Goal: Task Accomplishment & Management: Complete application form

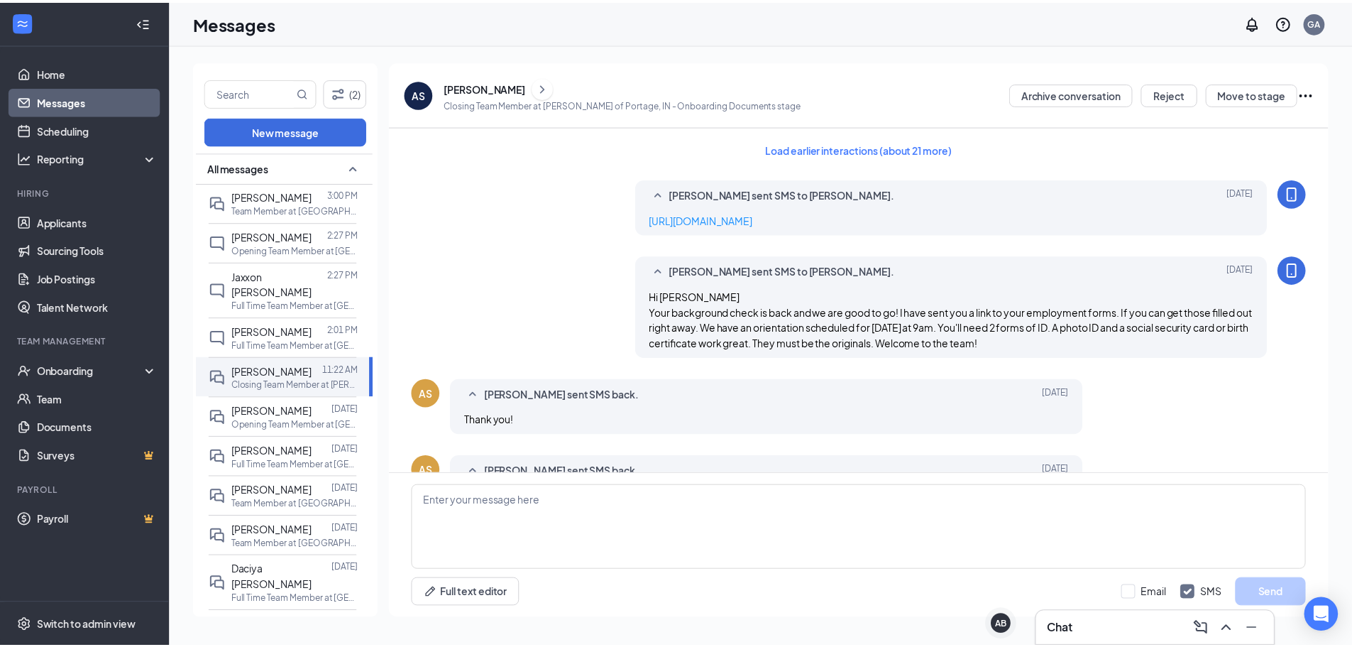
scroll to position [513, 0]
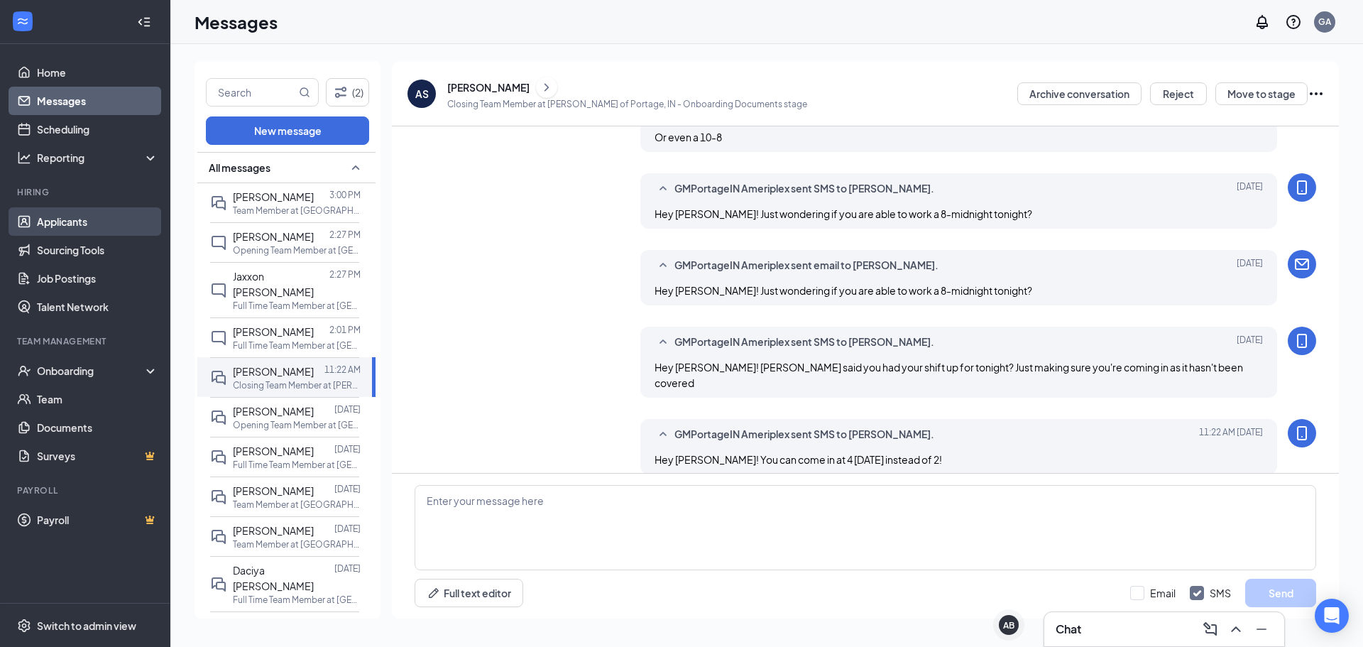
click at [79, 222] on link "Applicants" at bounding box center [97, 221] width 121 height 28
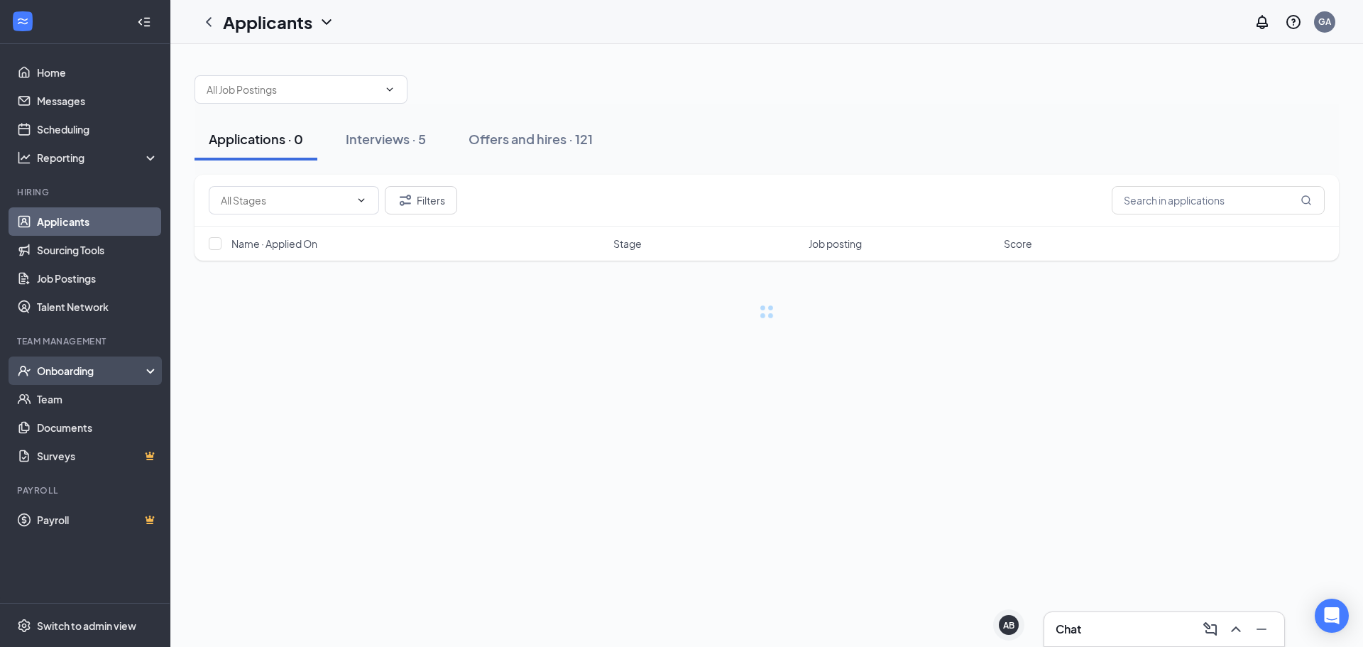
click at [94, 371] on div "Onboarding" at bounding box center [91, 370] width 109 height 14
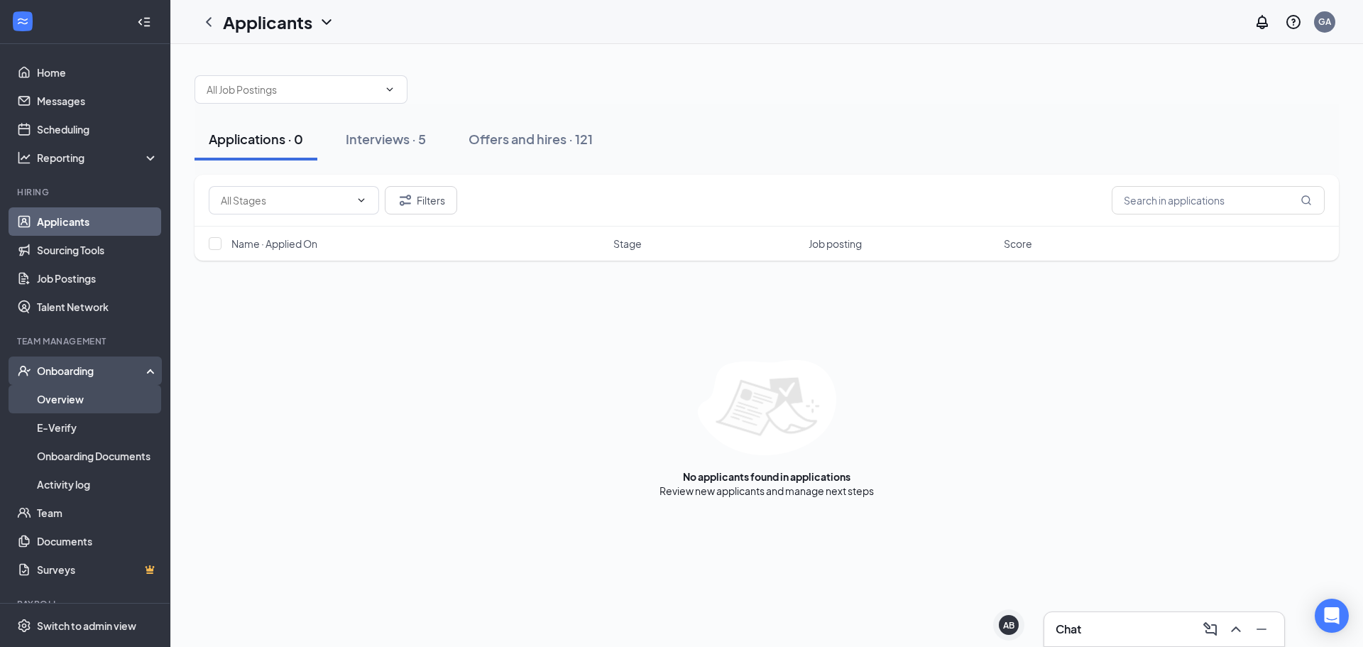
click at [94, 402] on link "Overview" at bounding box center [97, 399] width 121 height 28
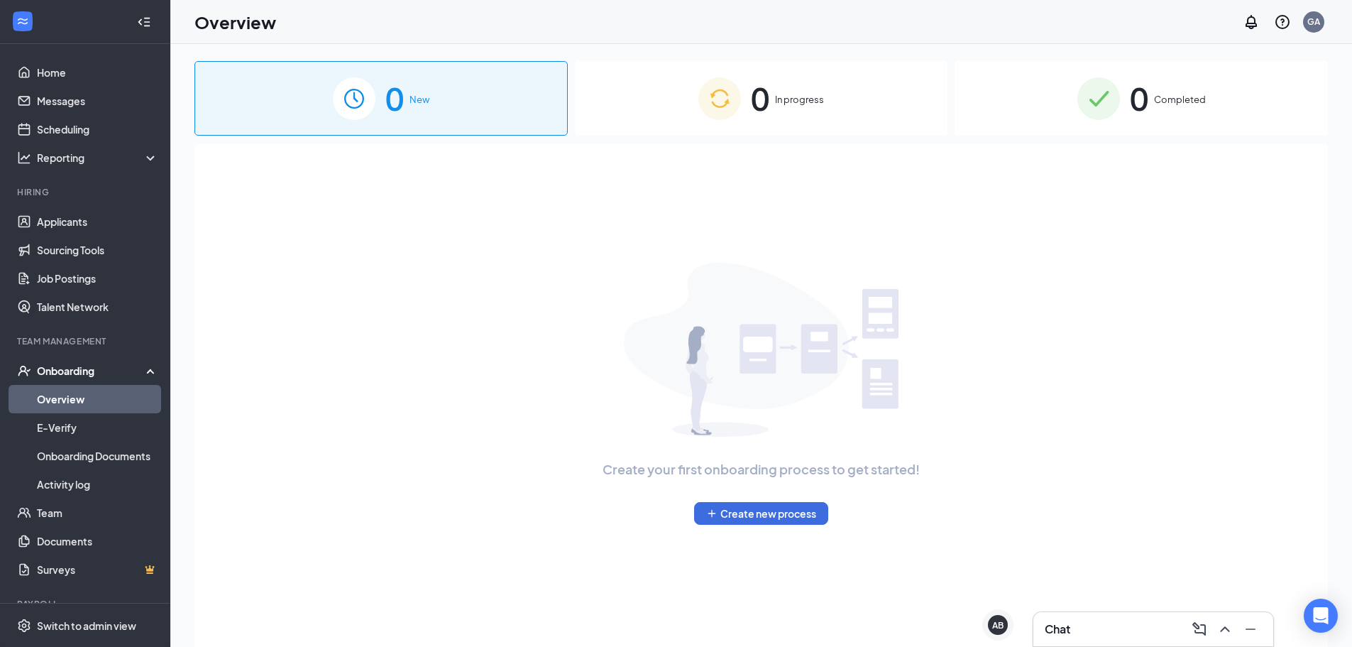
click at [815, 108] on div "0 In progress" at bounding box center [761, 98] width 373 height 75
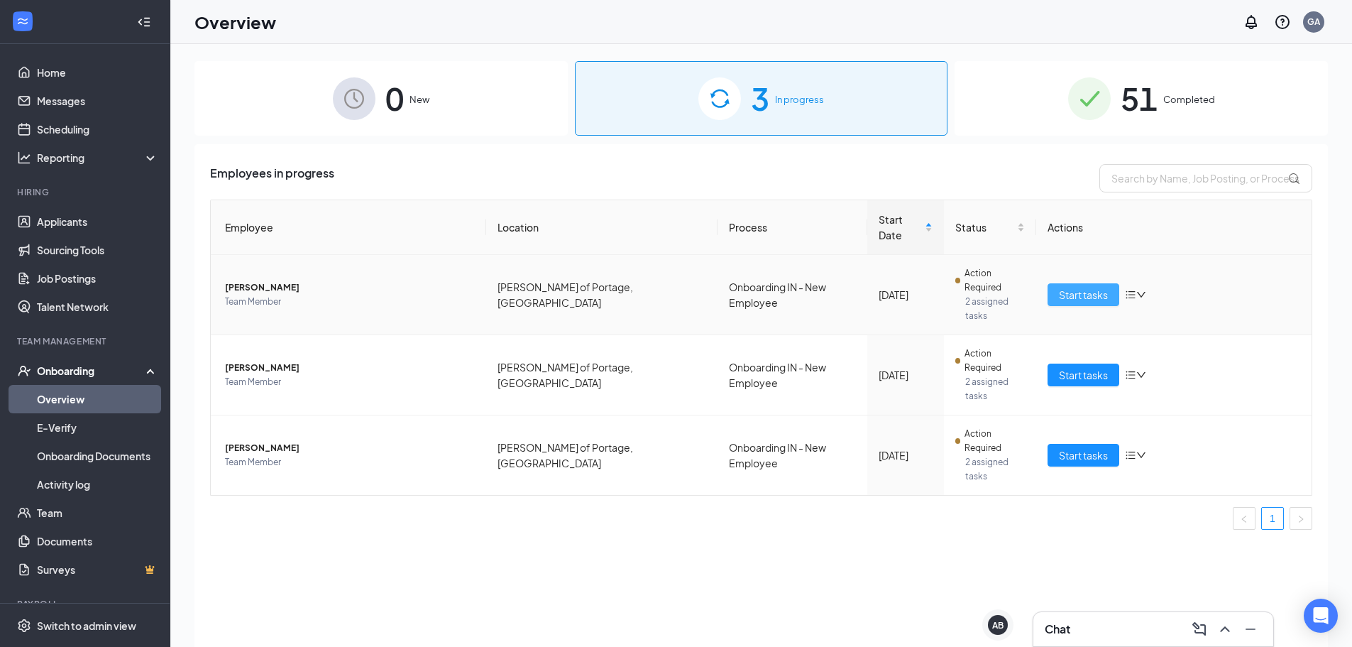
click at [1107, 287] on span "Start tasks" at bounding box center [1083, 295] width 49 height 16
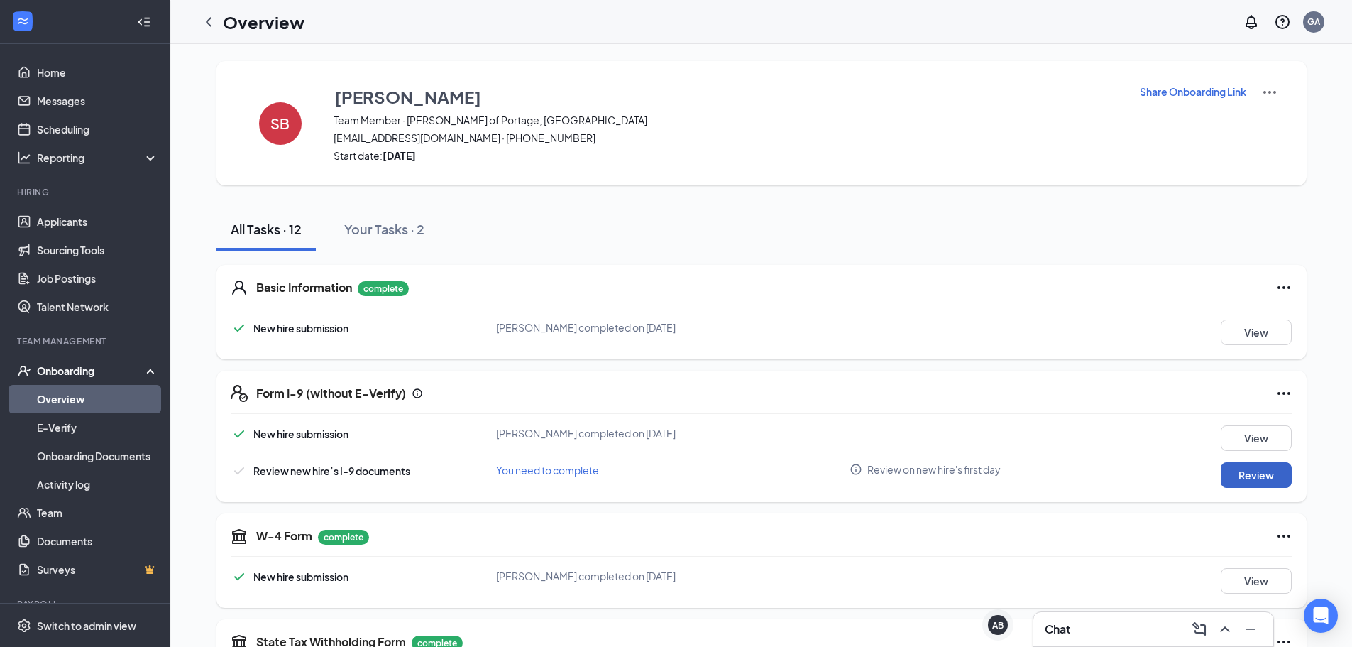
click at [1227, 478] on button "Review" at bounding box center [1256, 475] width 71 height 26
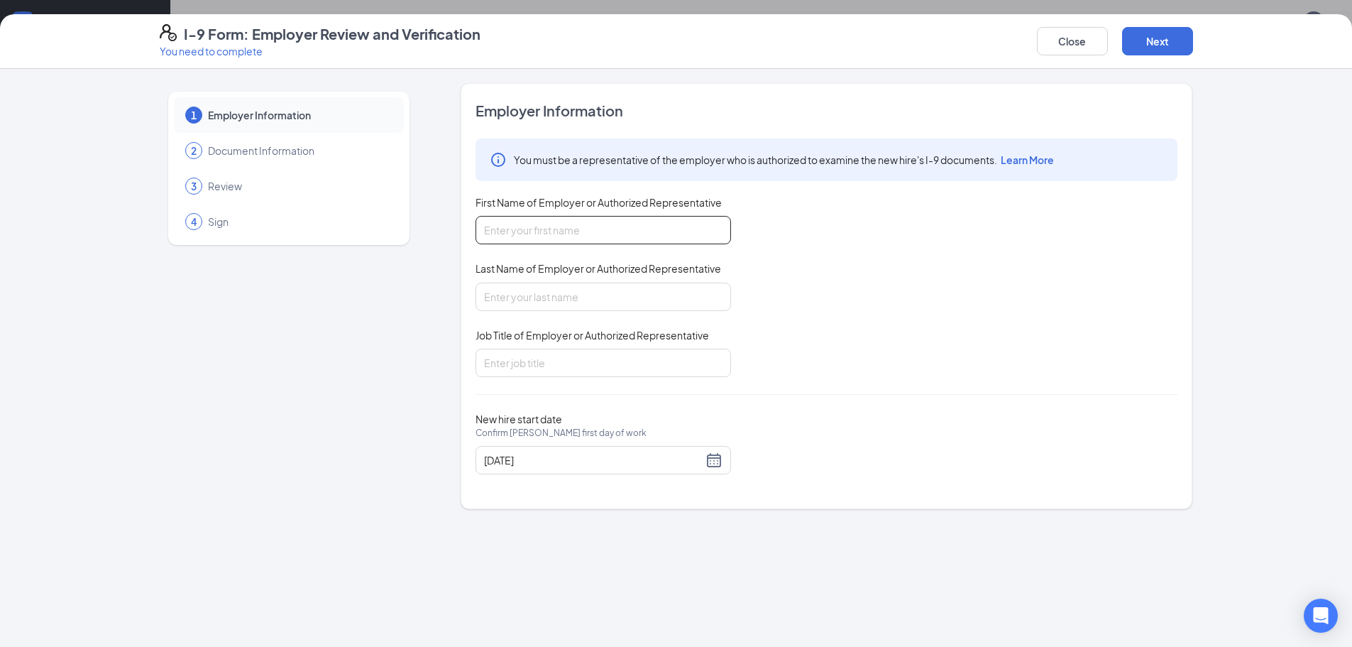
click at [579, 241] on input "First Name of Employer or Authorized Representative" at bounding box center [604, 230] width 256 height 28
type input "[PERSON_NAME]"
click at [595, 296] on input "Last Name of Employer or Authorized Representative" at bounding box center [604, 297] width 256 height 28
click at [572, 354] on input "Job Title of Employer or Authorized Representative" at bounding box center [604, 363] width 256 height 28
drag, startPoint x: 580, startPoint y: 301, endPoint x: 583, endPoint y: 310, distance: 9.7
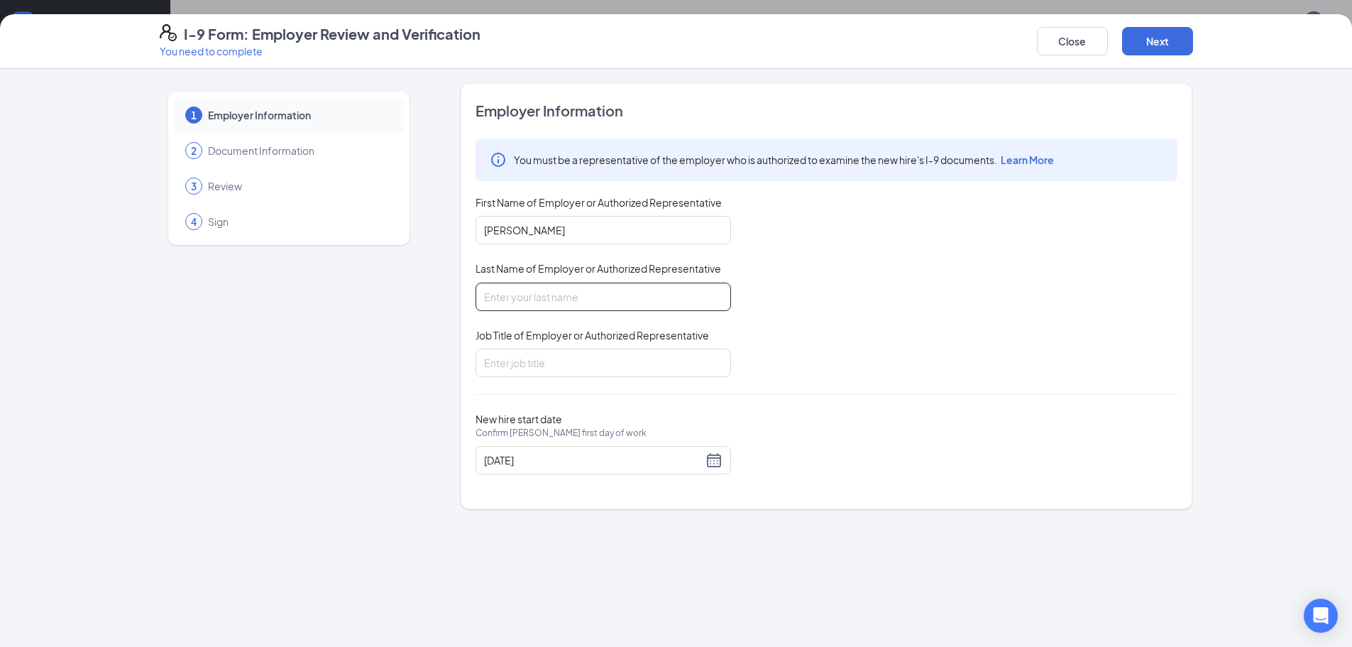
click at [580, 300] on input "Last Name of Employer or Authorized Representative" at bounding box center [604, 297] width 256 height 28
type input "[PERSON_NAME]"
click at [574, 352] on input "Job Title of Employer or Authorized Representative" at bounding box center [604, 363] width 256 height 28
type input "General Manager"
click at [1157, 37] on button "Next" at bounding box center [1157, 41] width 71 height 28
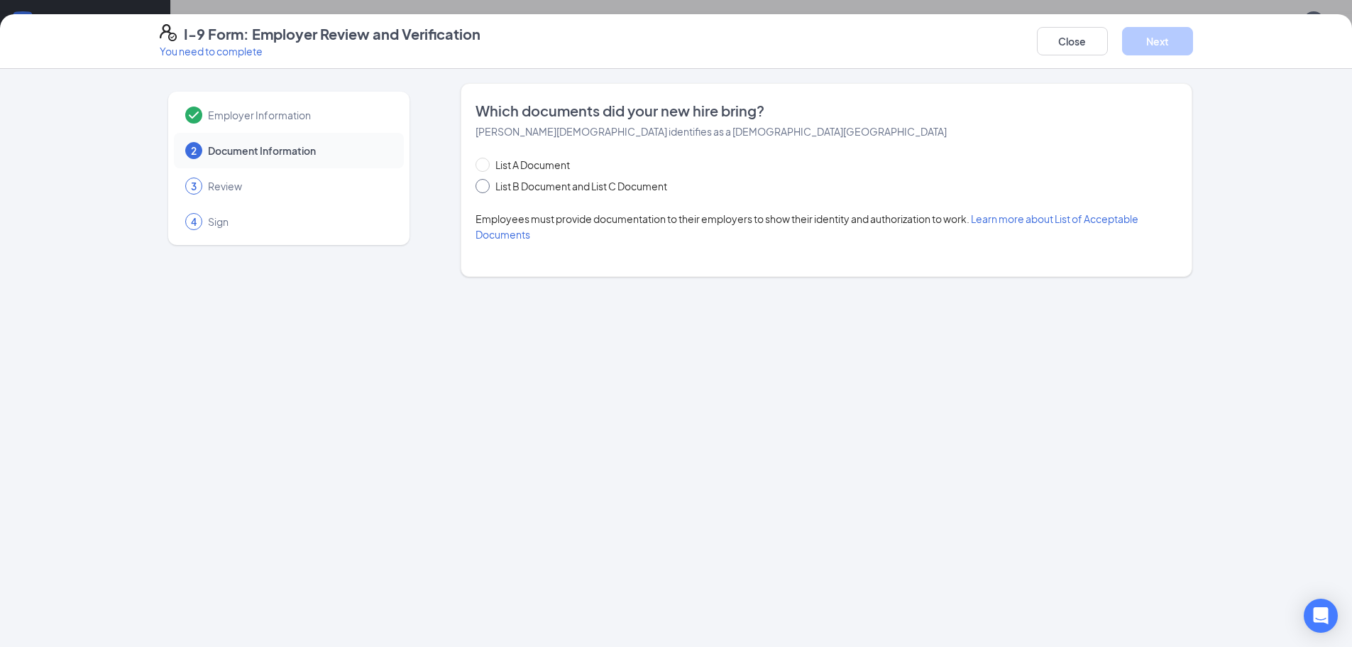
click at [623, 193] on span "List B Document and List C Document" at bounding box center [581, 186] width 183 height 16
click at [486, 189] on input "List B Document and List C Document" at bounding box center [481, 184] width 10 height 10
radio input "true"
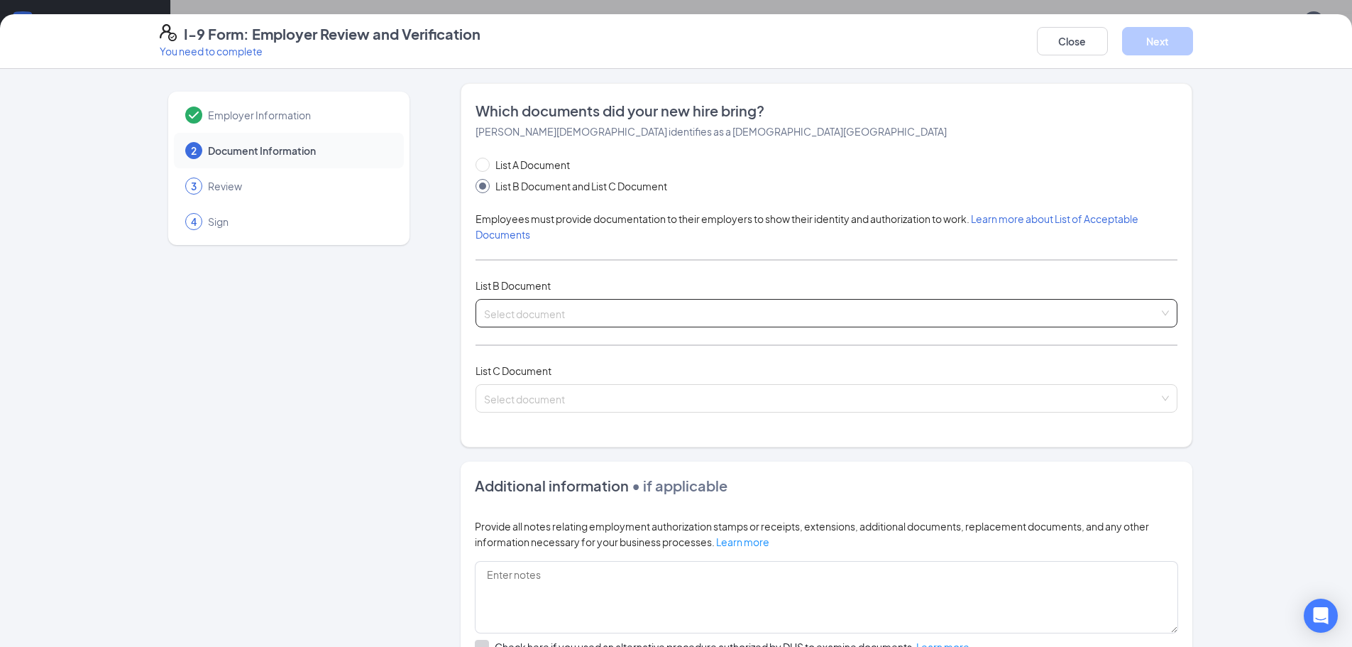
click at [579, 317] on input "search" at bounding box center [821, 310] width 675 height 21
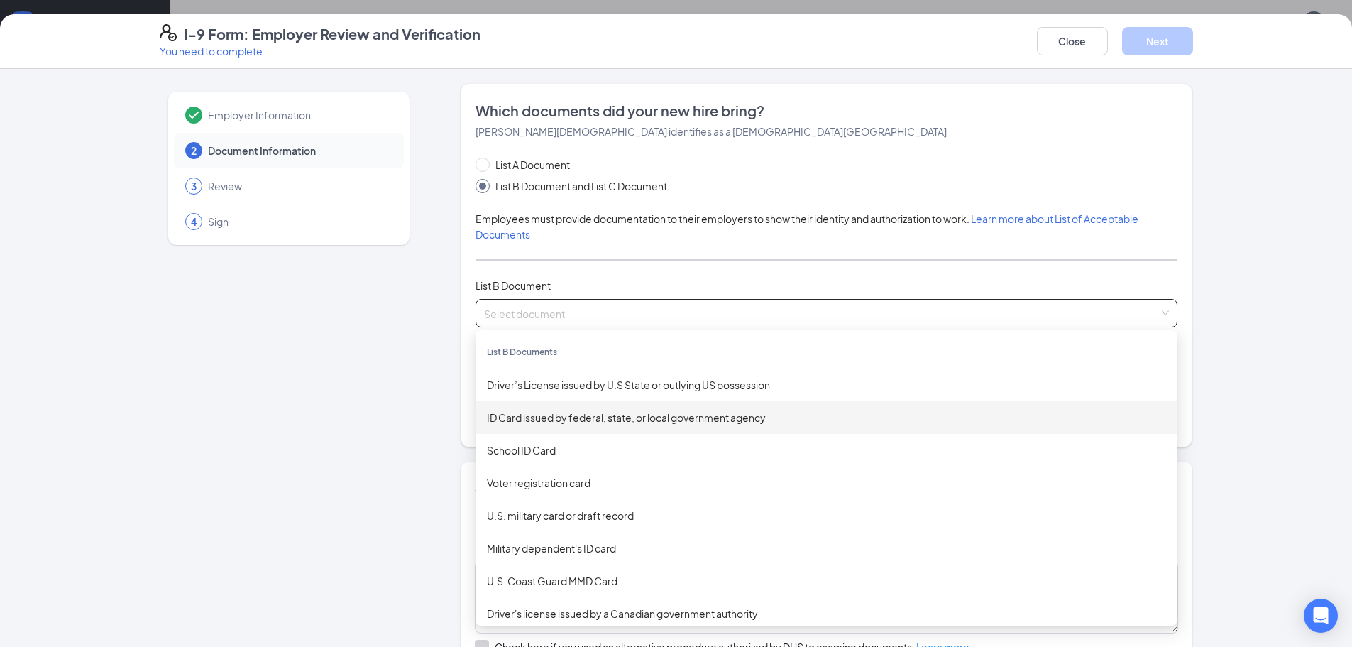
click at [594, 413] on div "ID Card issued by federal, state, or local government agency" at bounding box center [826, 418] width 679 height 16
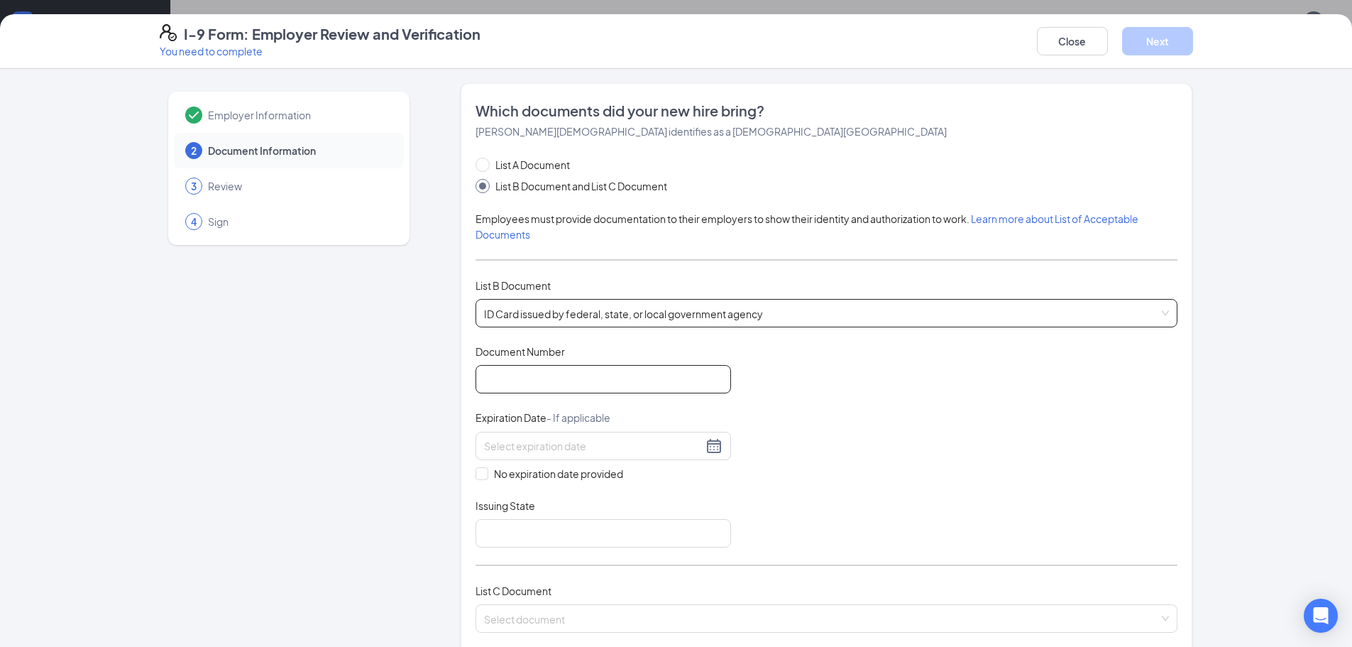
click at [593, 383] on input "Document Number" at bounding box center [604, 379] width 256 height 28
type input "9371431445"
click at [579, 453] on input at bounding box center [593, 446] width 219 height 16
click at [621, 567] on div "16" at bounding box center [618, 571] width 17 height 17
type input "[DATE]"
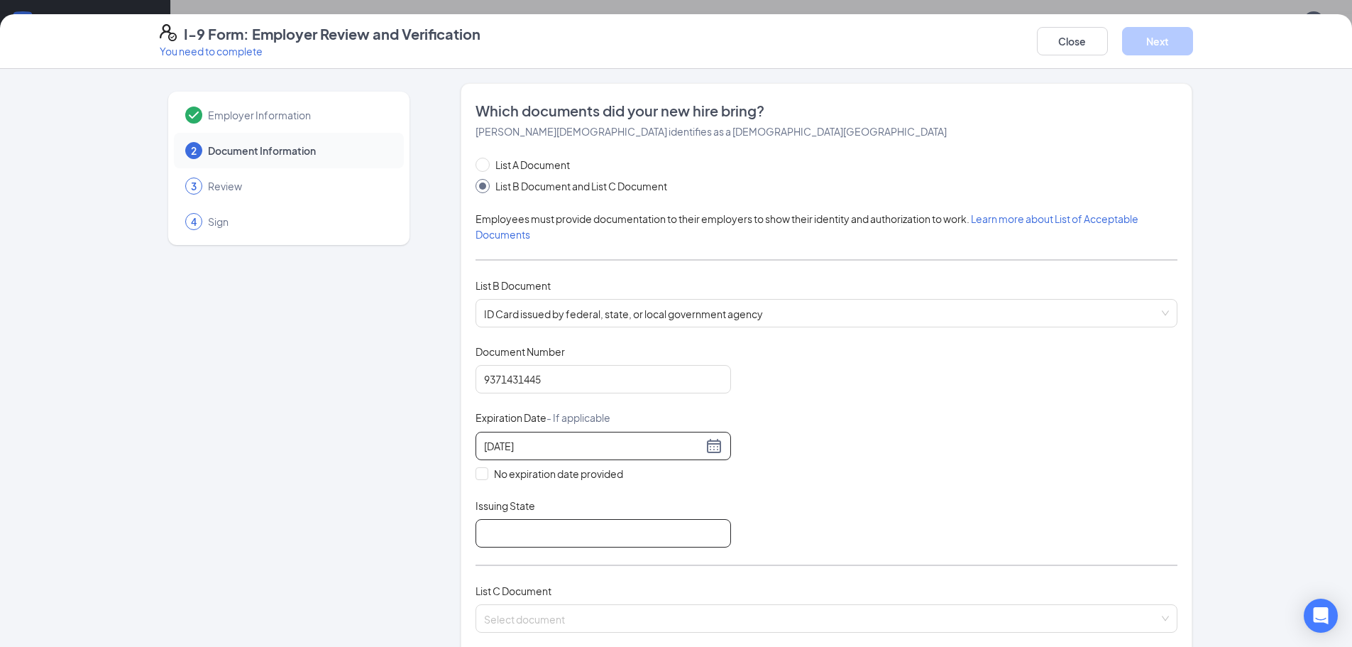
click at [595, 532] on input "Issuing State" at bounding box center [604, 533] width 256 height 28
type input "State of [US_STATE]"
click at [905, 494] on div "Document Title ID Card issued by federal, state, or local government agency Doc…" at bounding box center [827, 445] width 702 height 203
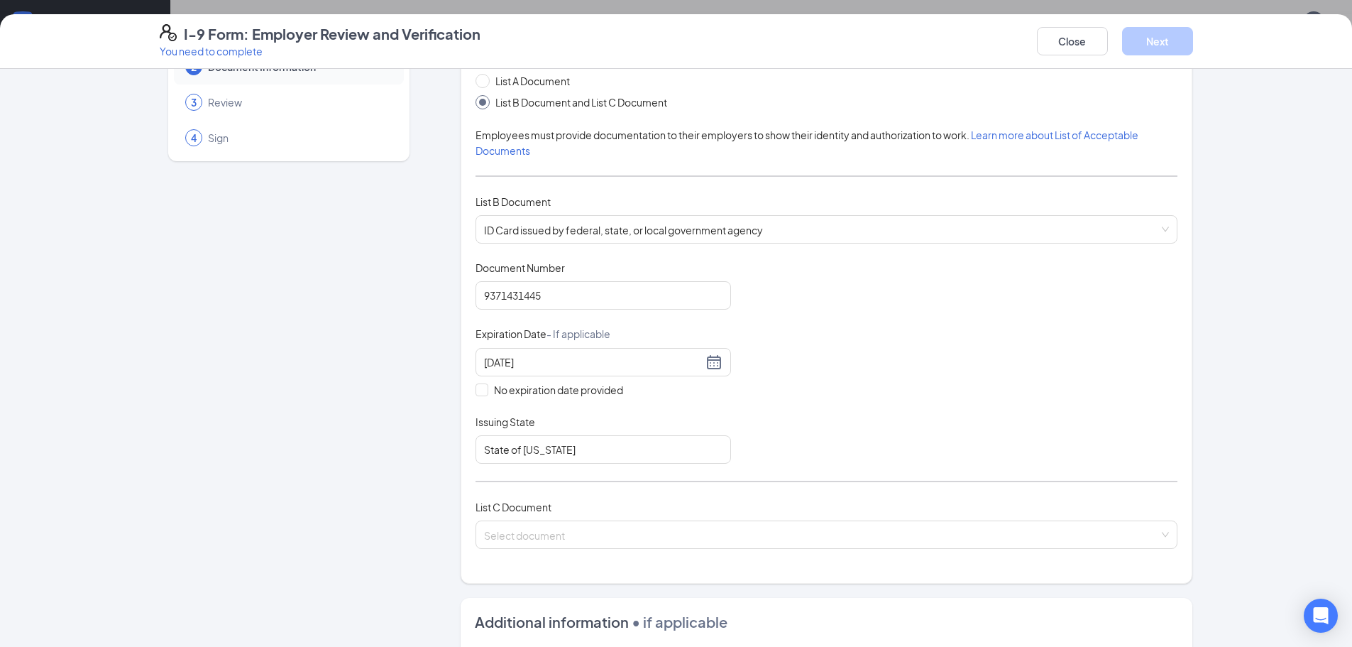
scroll to position [284, 0]
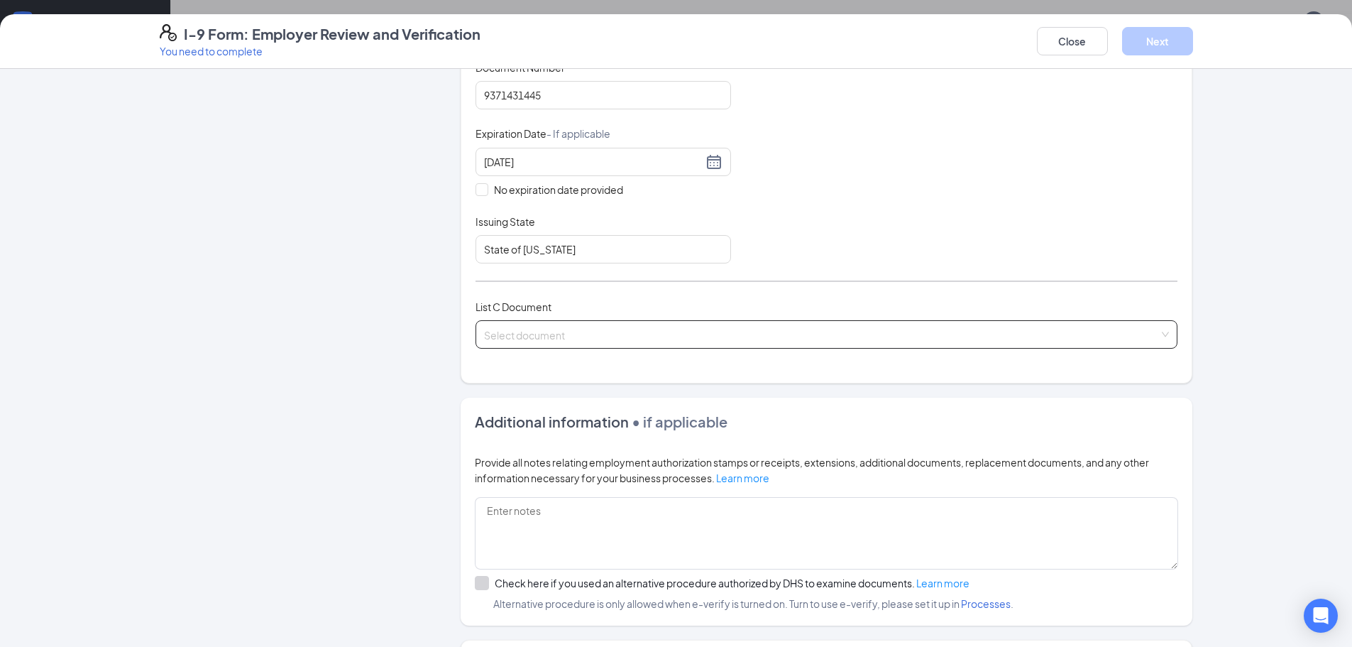
click at [579, 327] on input "search" at bounding box center [821, 331] width 675 height 21
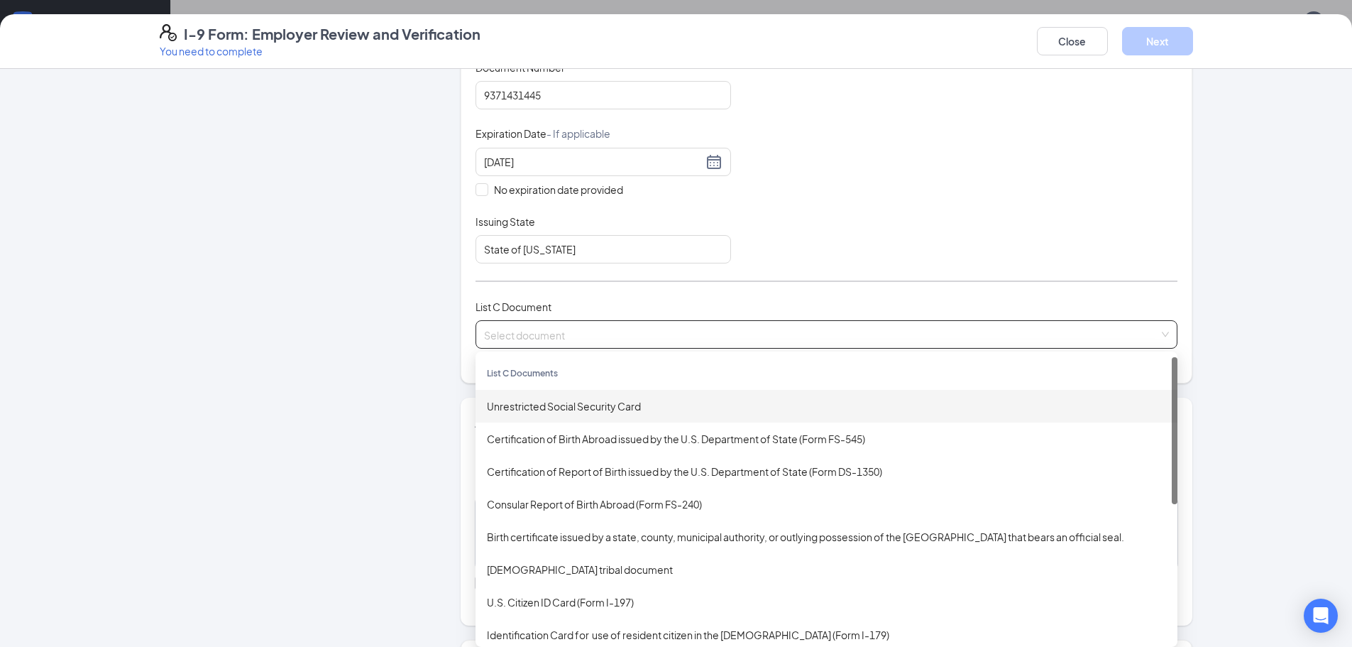
click at [591, 412] on div "Unrestricted Social Security Card" at bounding box center [826, 406] width 679 height 16
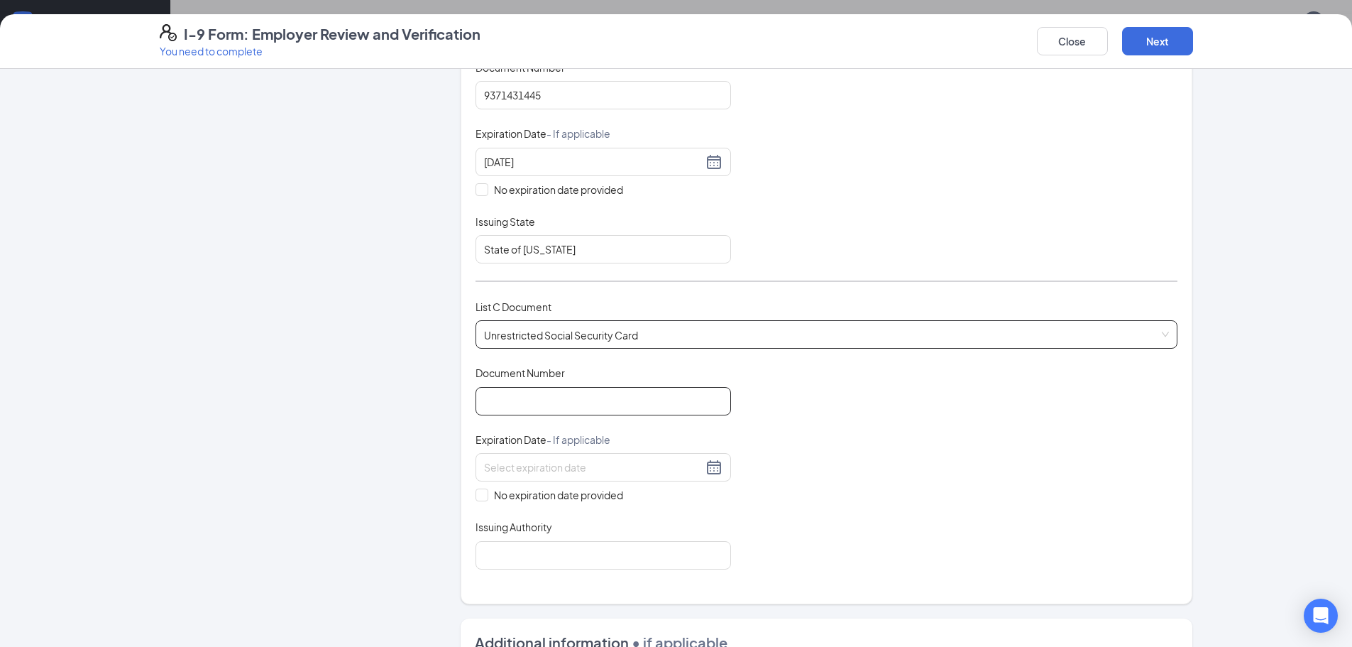
drag, startPoint x: 676, startPoint y: 380, endPoint x: 671, endPoint y: 388, distance: 9.3
click at [671, 388] on div "Document Number" at bounding box center [604, 390] width 256 height 49
click at [668, 393] on input "Document Number" at bounding box center [604, 401] width 256 height 28
type input "313331611"
click at [583, 501] on span "No expiration date provided" at bounding box center [558, 495] width 141 height 16
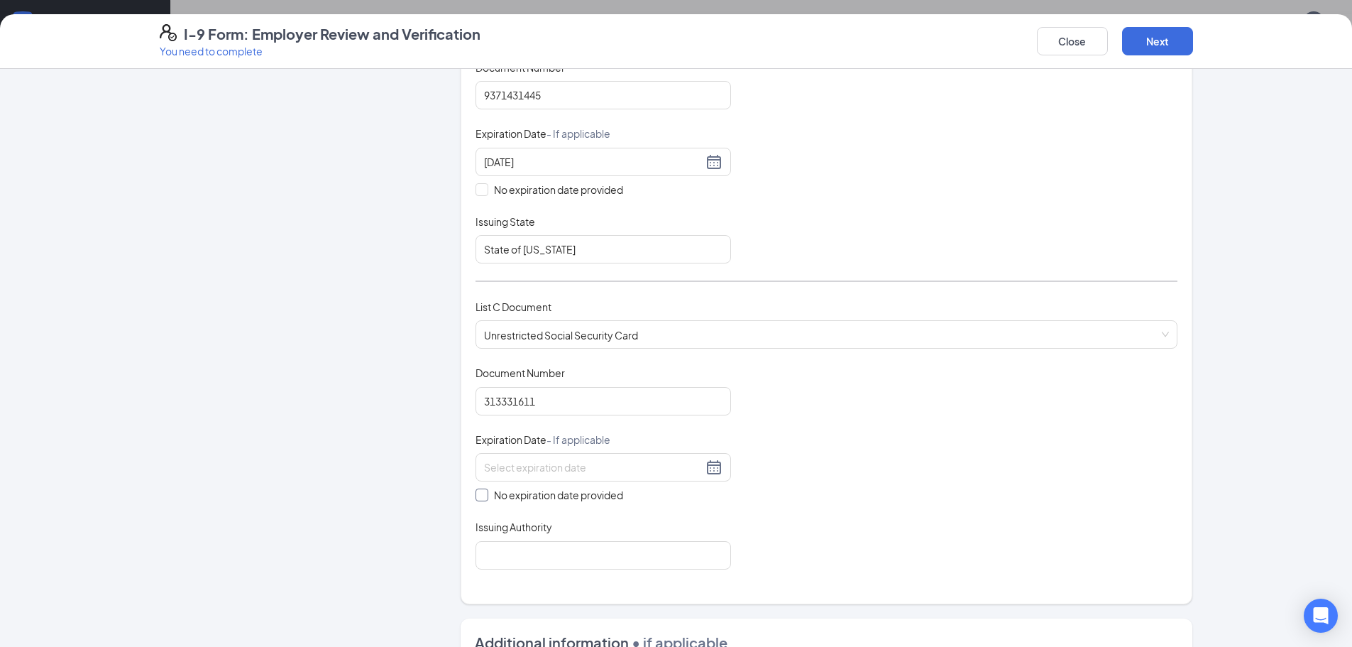
click at [486, 498] on input "No expiration date provided" at bounding box center [481, 493] width 10 height 10
checkbox input "true"
click at [561, 554] on input "Issuing Authority" at bounding box center [604, 557] width 256 height 28
type input "Social Security Administration"
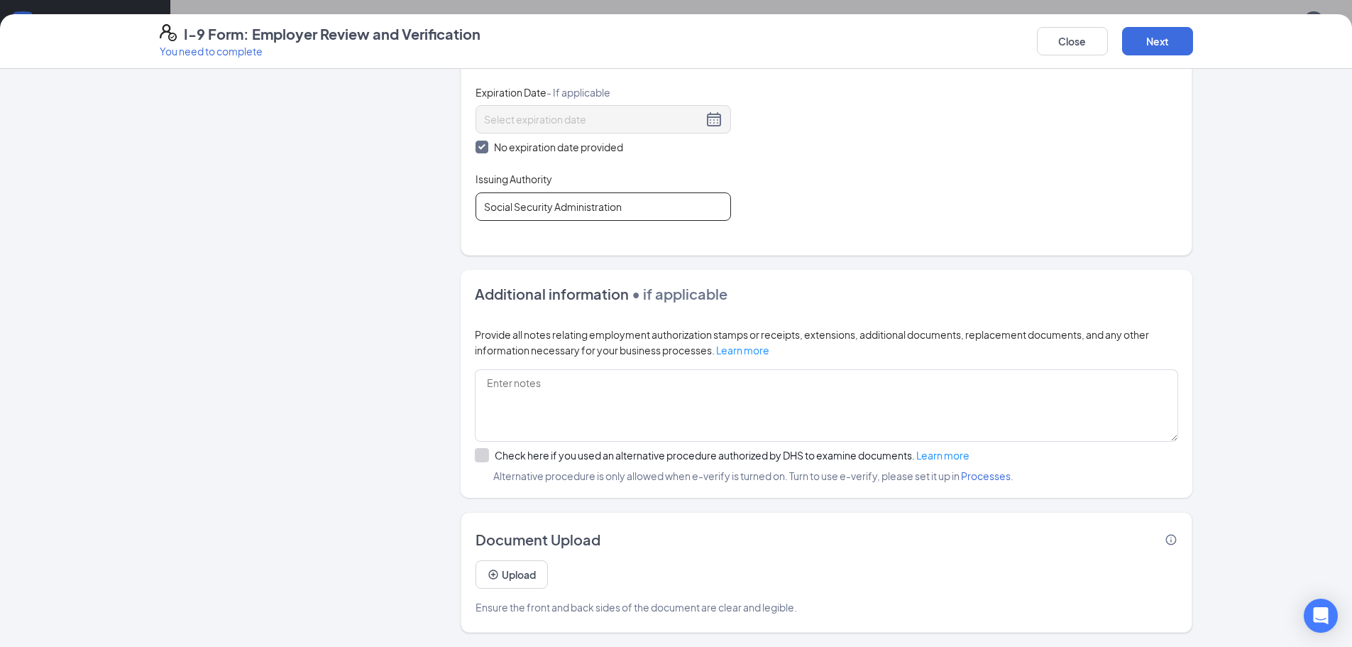
scroll to position [213, 0]
click at [1163, 27] on button "Next" at bounding box center [1157, 41] width 71 height 28
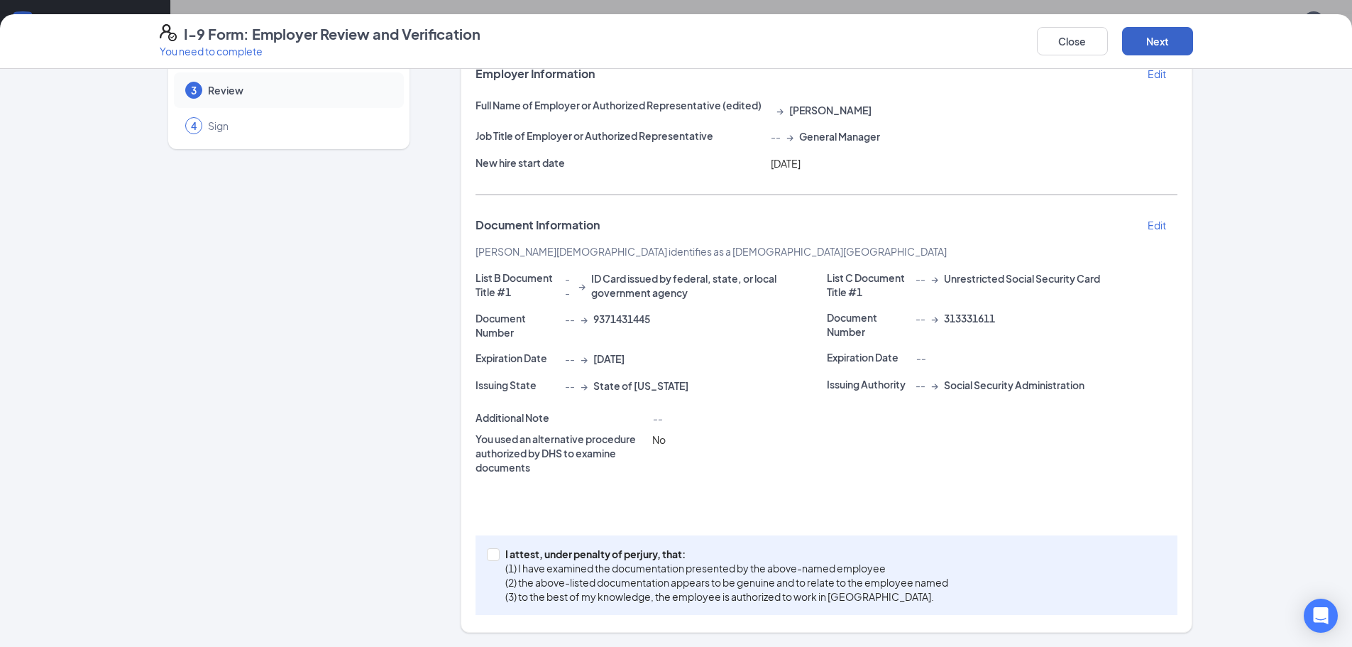
scroll to position [96, 0]
click at [702, 574] on p "(1) I have examined the documentation presented by the above-named employee" at bounding box center [726, 568] width 443 height 14
click at [497, 558] on input "I attest, under penalty of [PERSON_NAME], that: (1) I have examined the documen…" at bounding box center [492, 553] width 10 height 10
checkbox input "true"
click at [1161, 38] on button "Next" at bounding box center [1157, 41] width 71 height 28
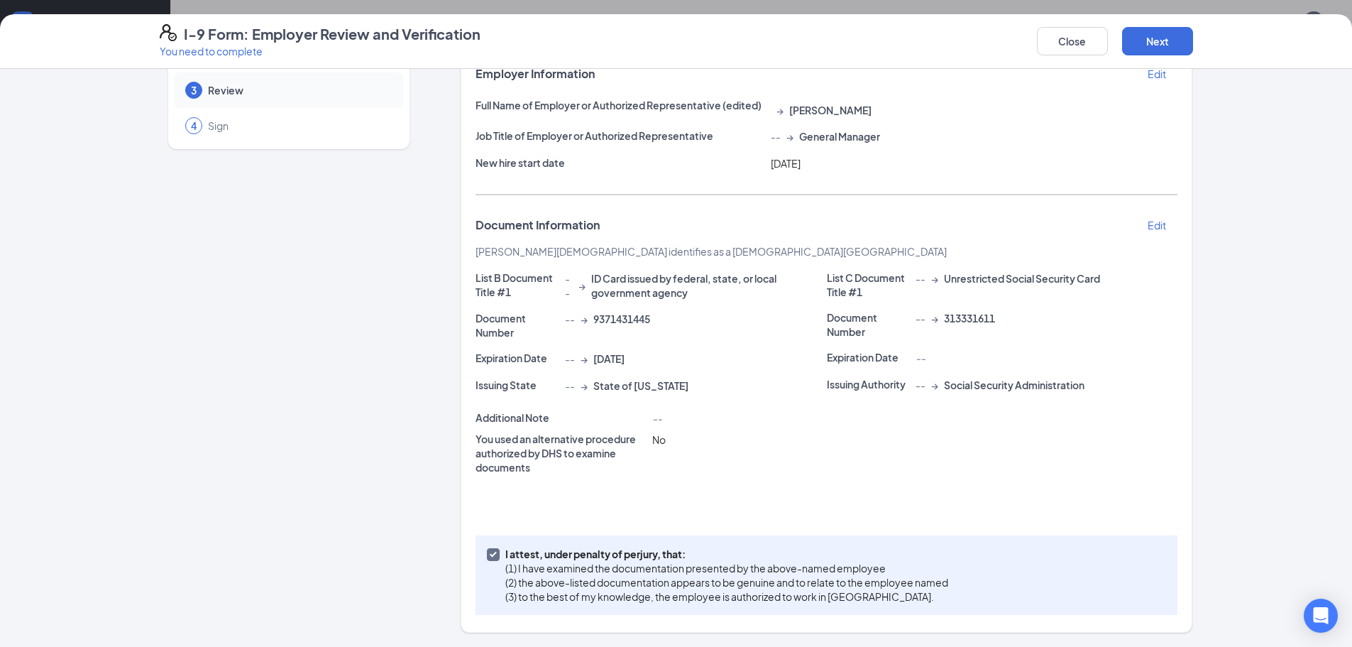
scroll to position [0, 0]
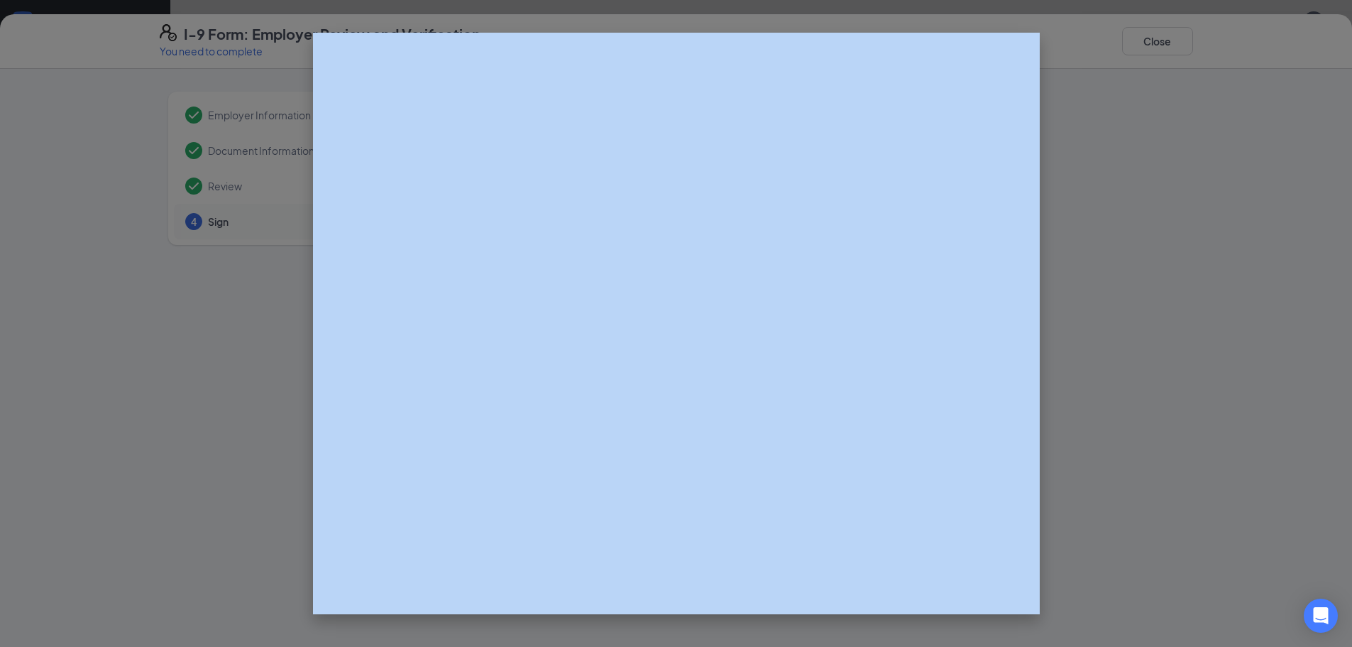
click at [1229, 392] on div at bounding box center [676, 323] width 1352 height 647
click at [1166, 287] on div at bounding box center [676, 323] width 1352 height 647
click at [1167, 287] on div at bounding box center [676, 323] width 1352 height 647
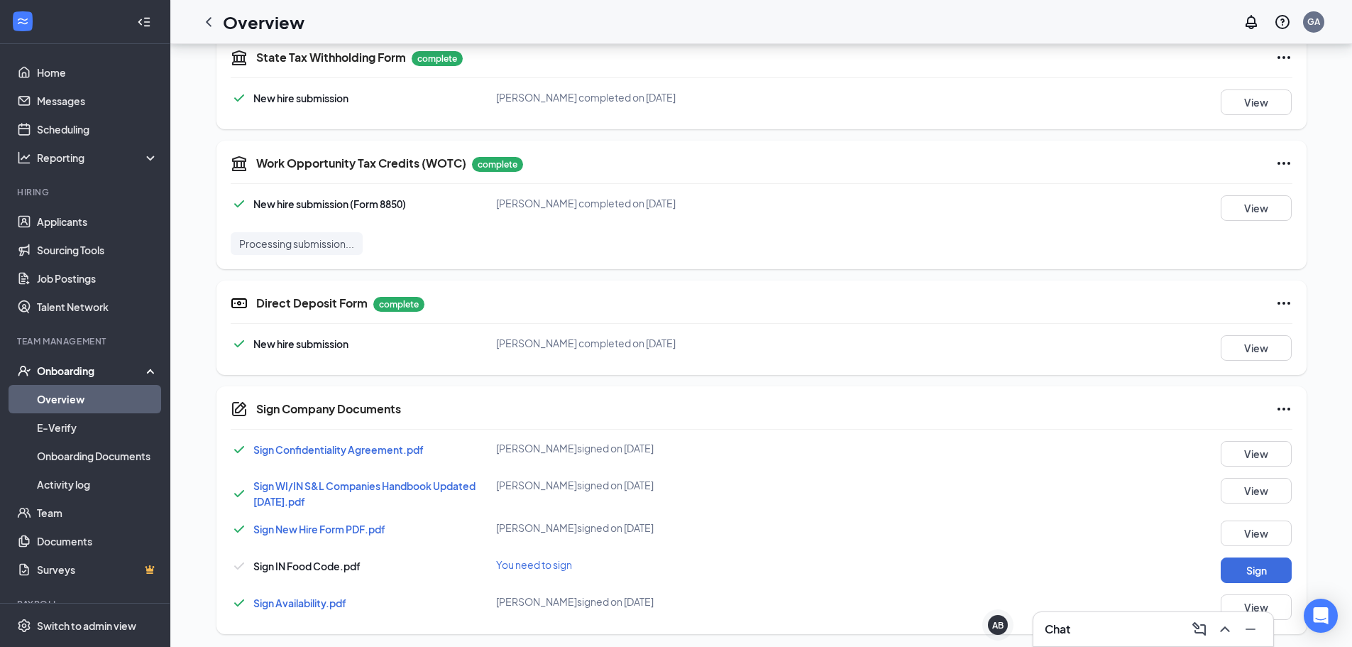
scroll to position [588, 0]
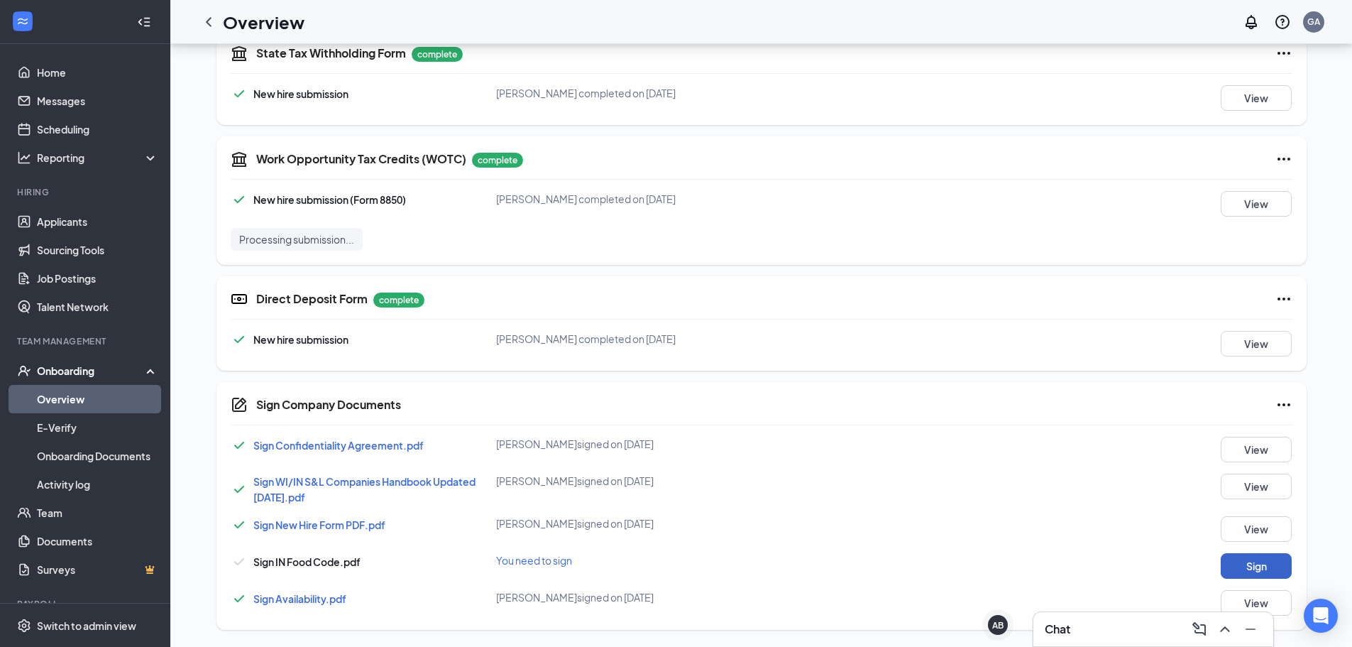
click at [1289, 567] on button "Sign" at bounding box center [1256, 566] width 71 height 26
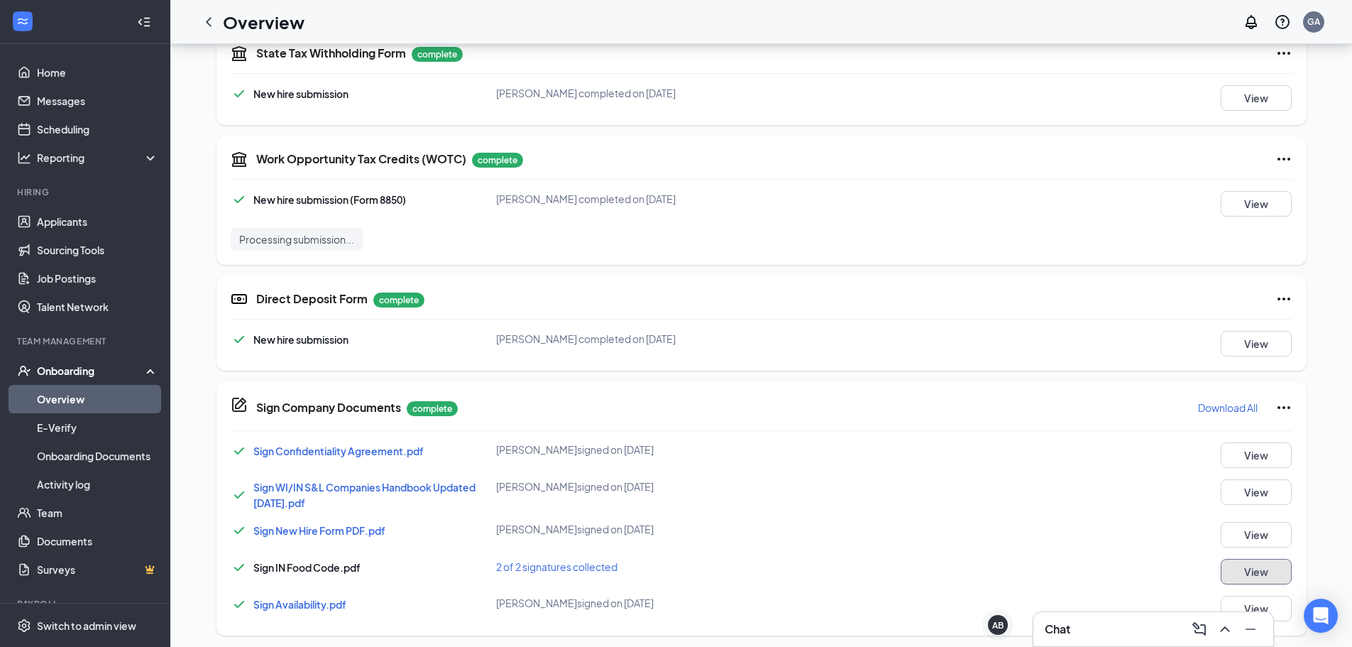
scroll to position [0, 0]
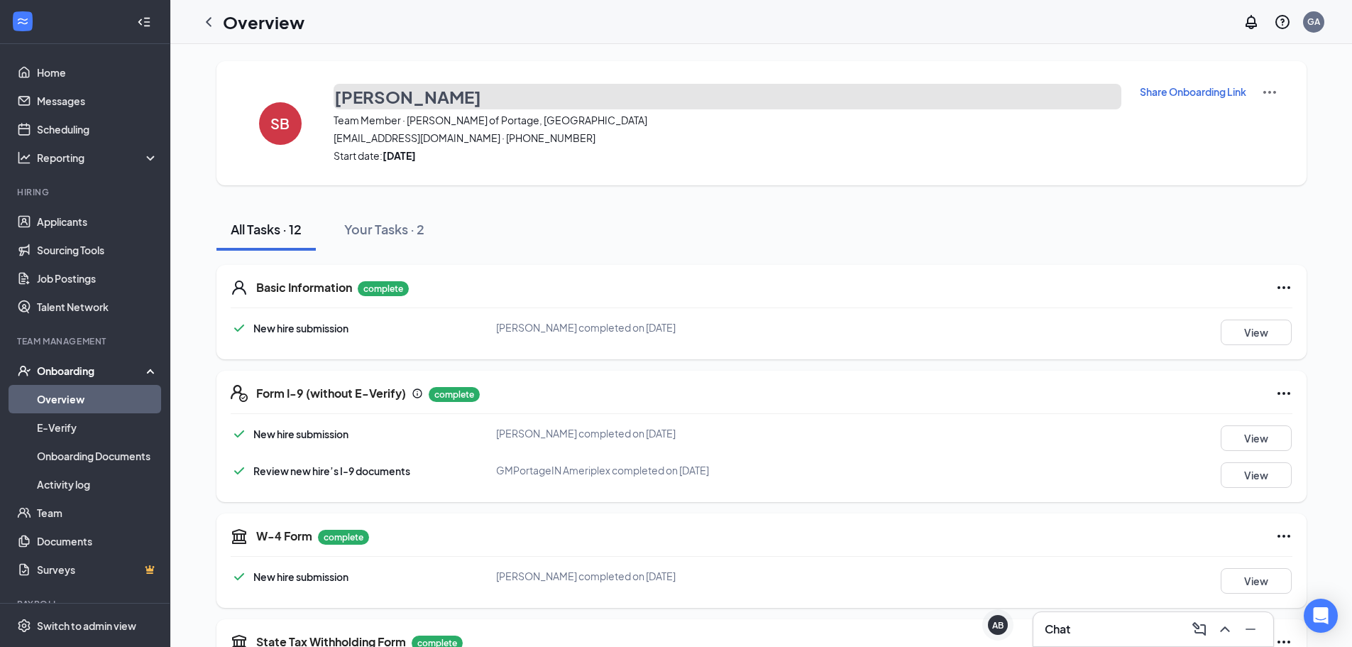
click at [396, 99] on h3 "[PERSON_NAME]" at bounding box center [407, 96] width 147 height 24
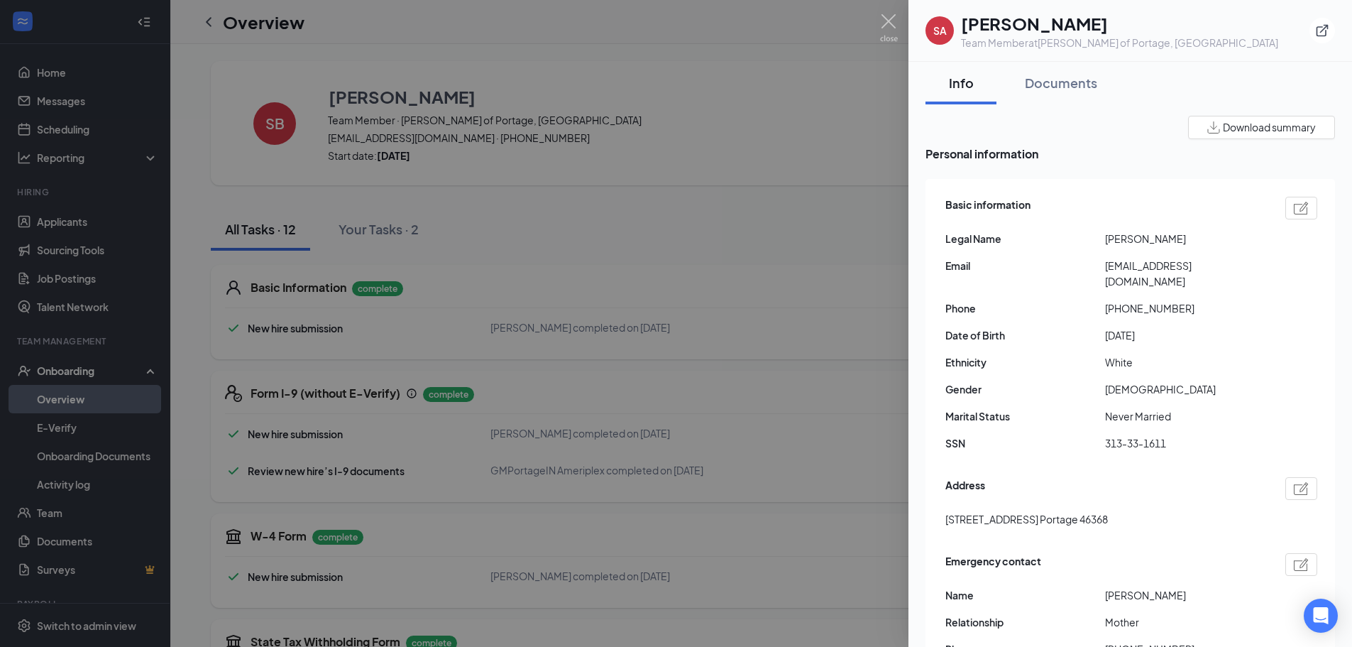
click at [533, 259] on div at bounding box center [676, 323] width 1352 height 647
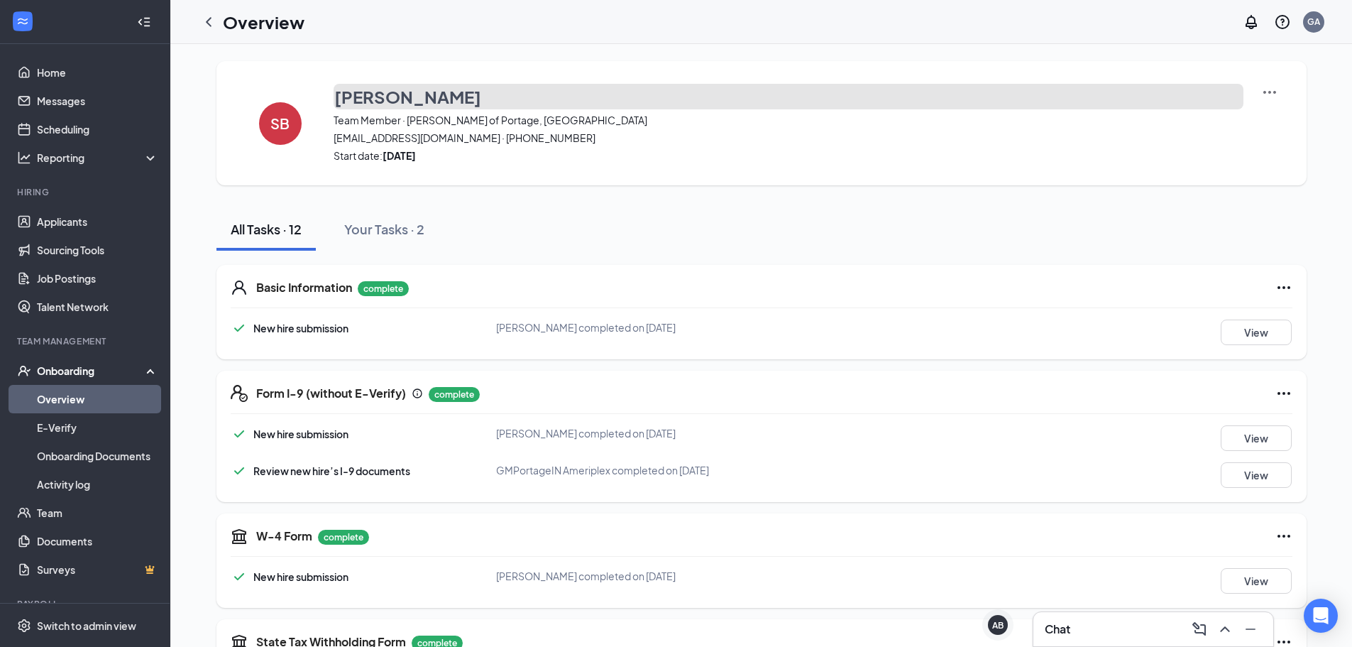
click at [403, 98] on h3 "[PERSON_NAME]" at bounding box center [407, 96] width 147 height 24
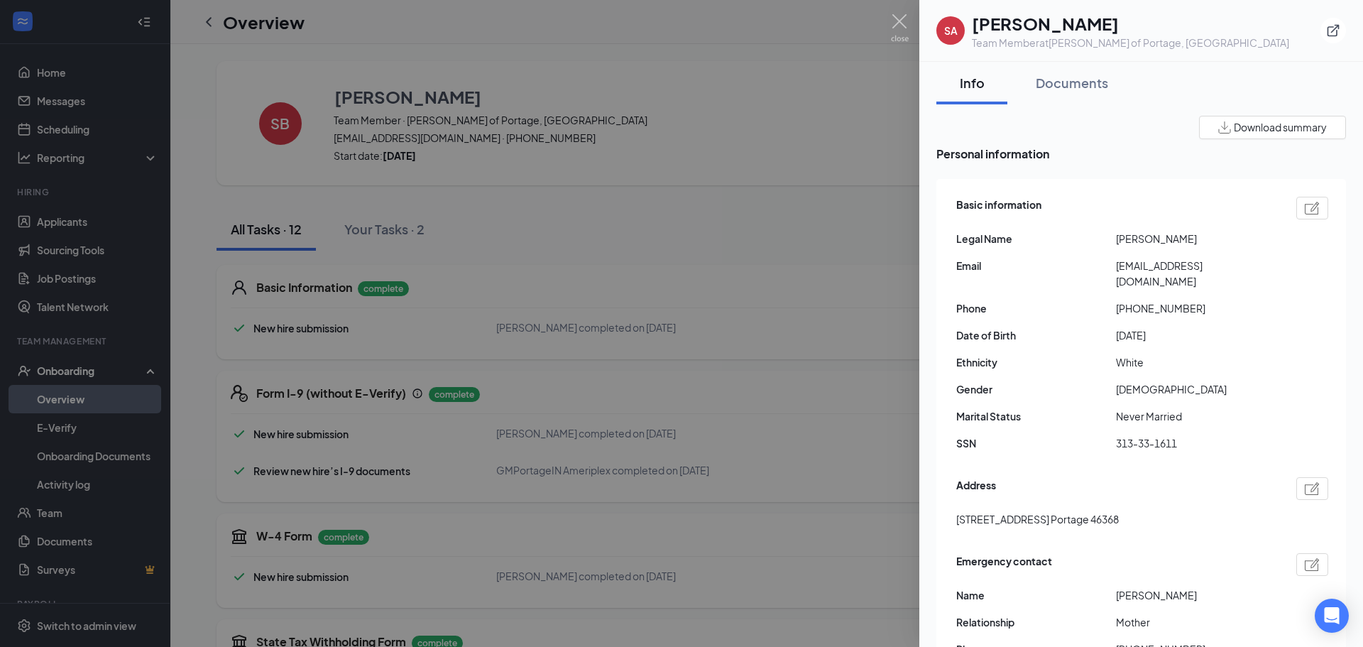
click at [534, 336] on div at bounding box center [681, 323] width 1363 height 647
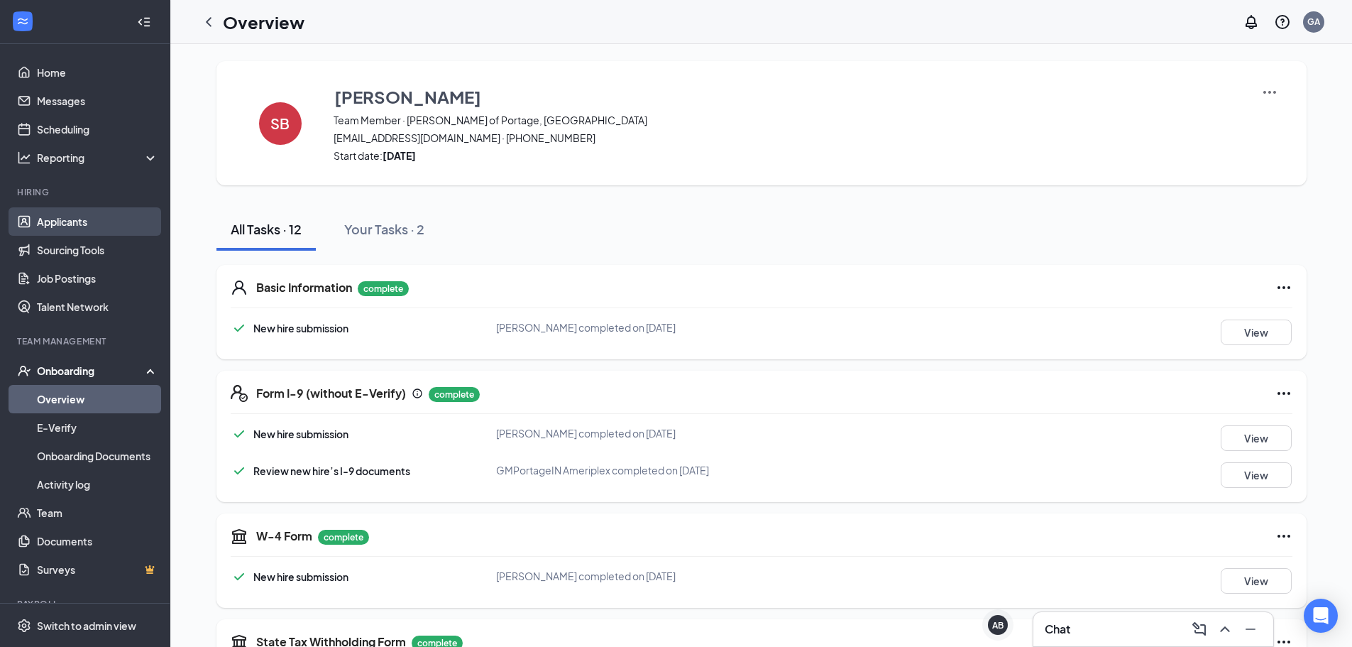
click at [72, 208] on li "Hiring Applicants Sourcing Tools Job Postings Talent Network" at bounding box center [85, 253] width 170 height 135
click at [73, 214] on link "Applicants" at bounding box center [97, 221] width 121 height 28
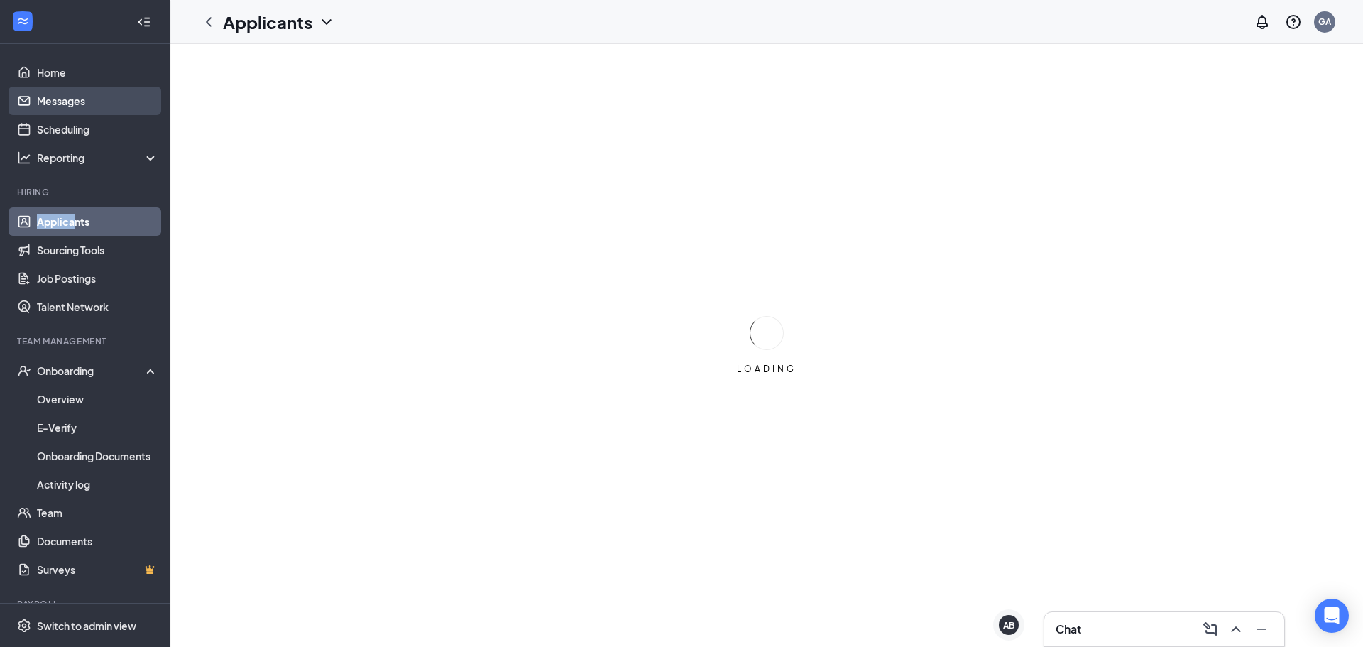
click at [60, 97] on link "Messages" at bounding box center [97, 101] width 121 height 28
